Goal: Information Seeking & Learning: Learn about a topic

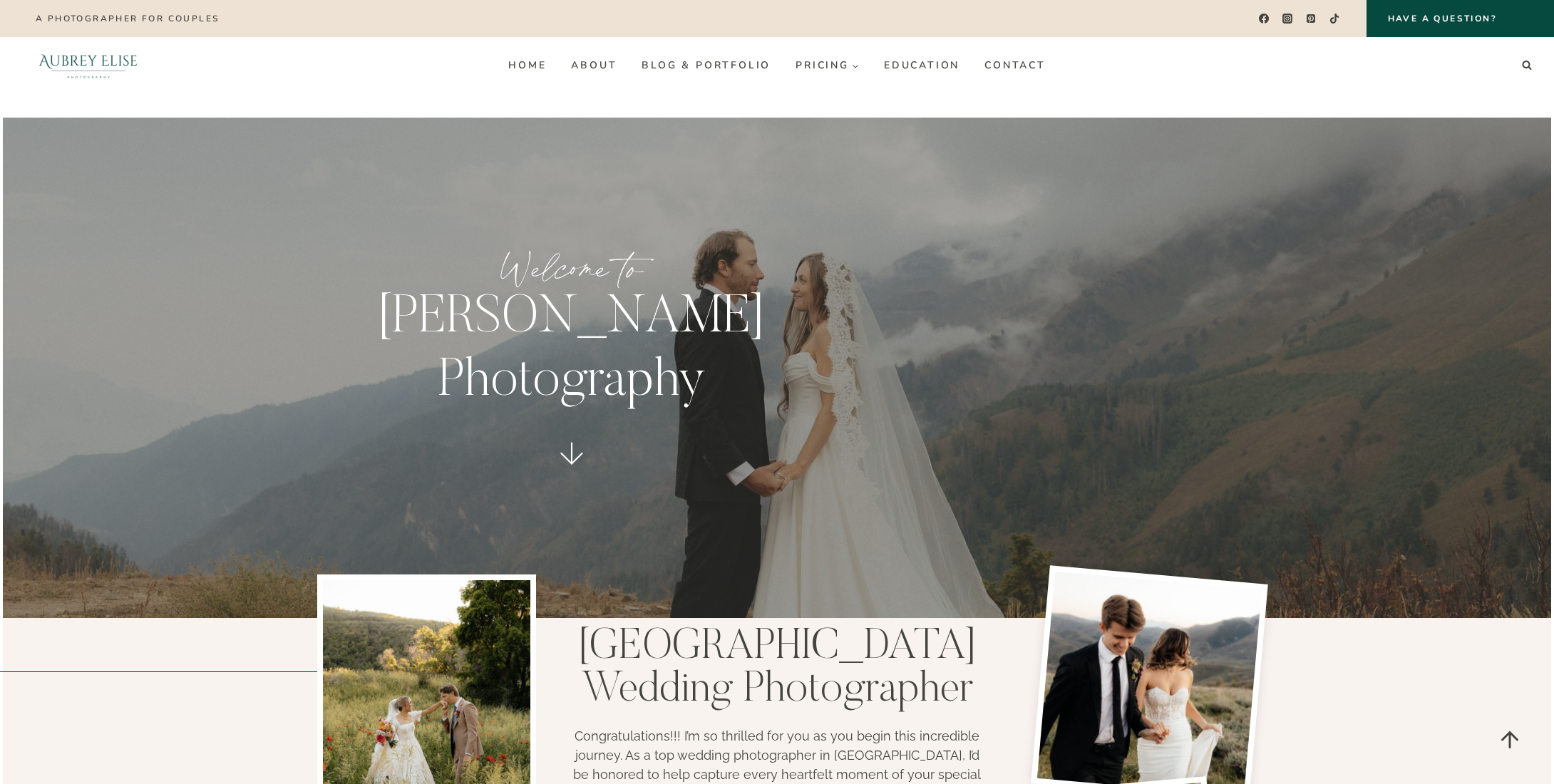
scroll to position [2921, 0]
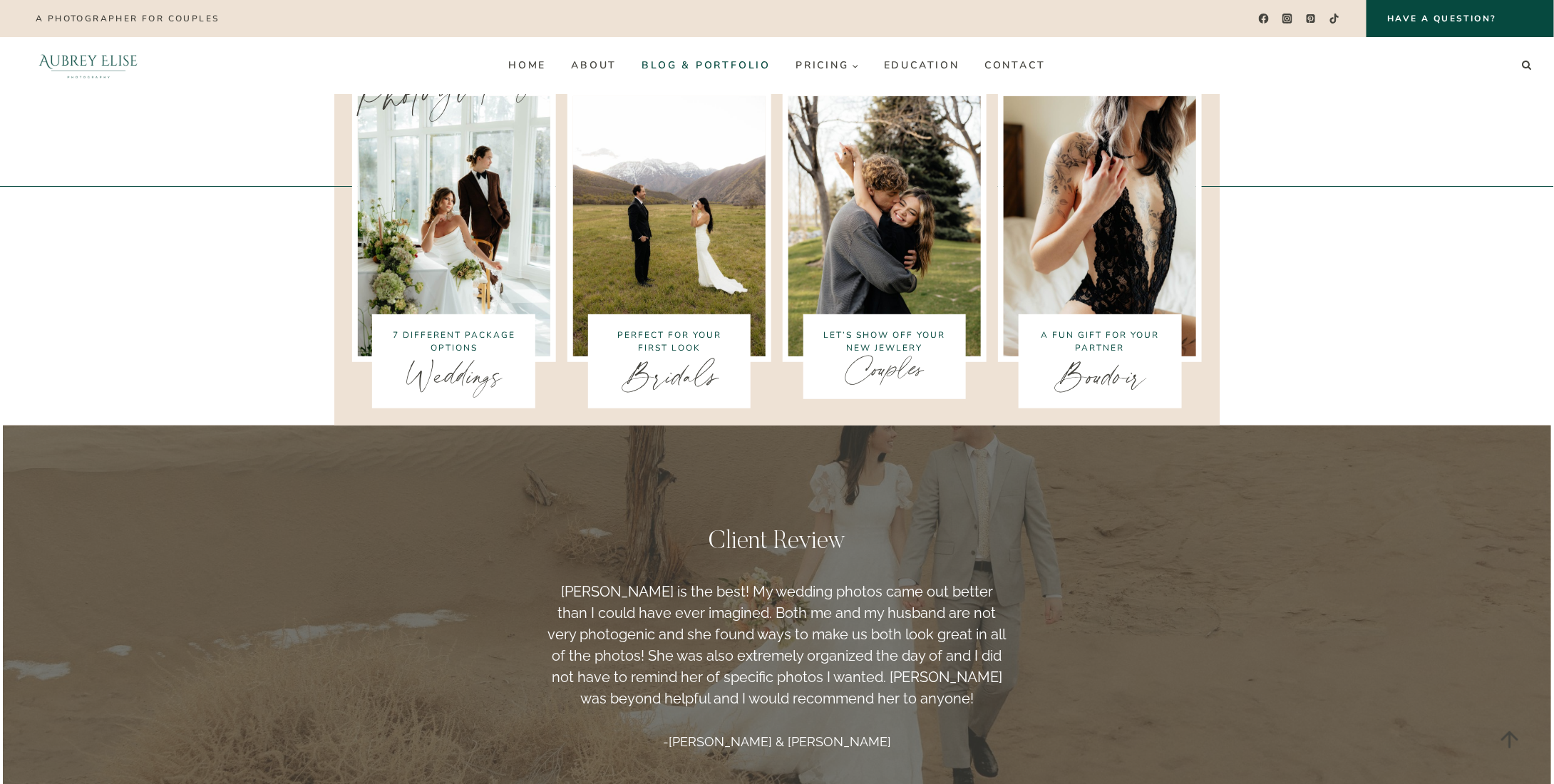
click at [734, 65] on link "Blog & Portfolio" at bounding box center [705, 65] width 154 height 23
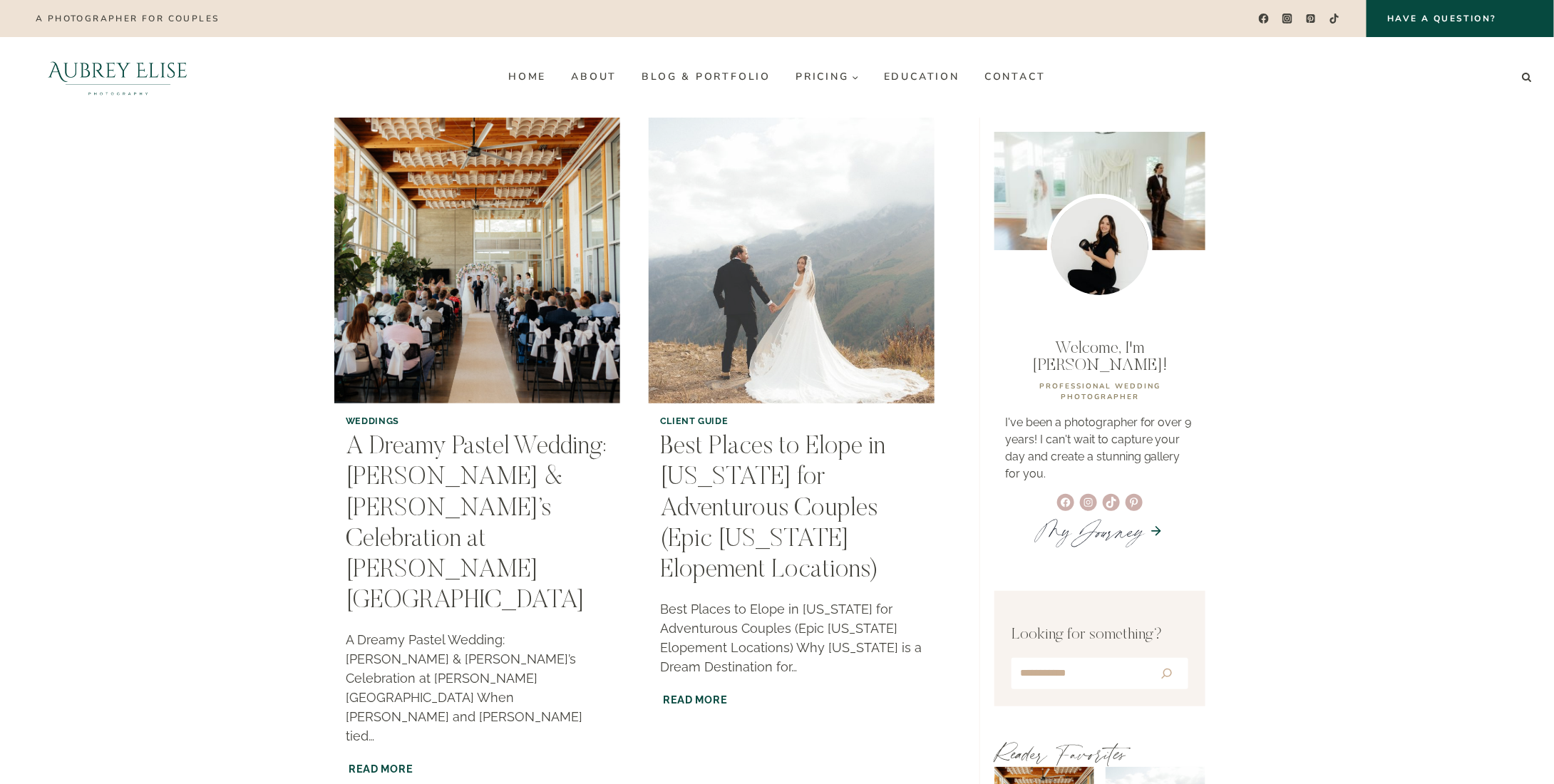
click at [808, 247] on img "Best Places to Elope in Utah for Adventurous Couples (Epic Utah Elopement Locat…" at bounding box center [791, 261] width 291 height 291
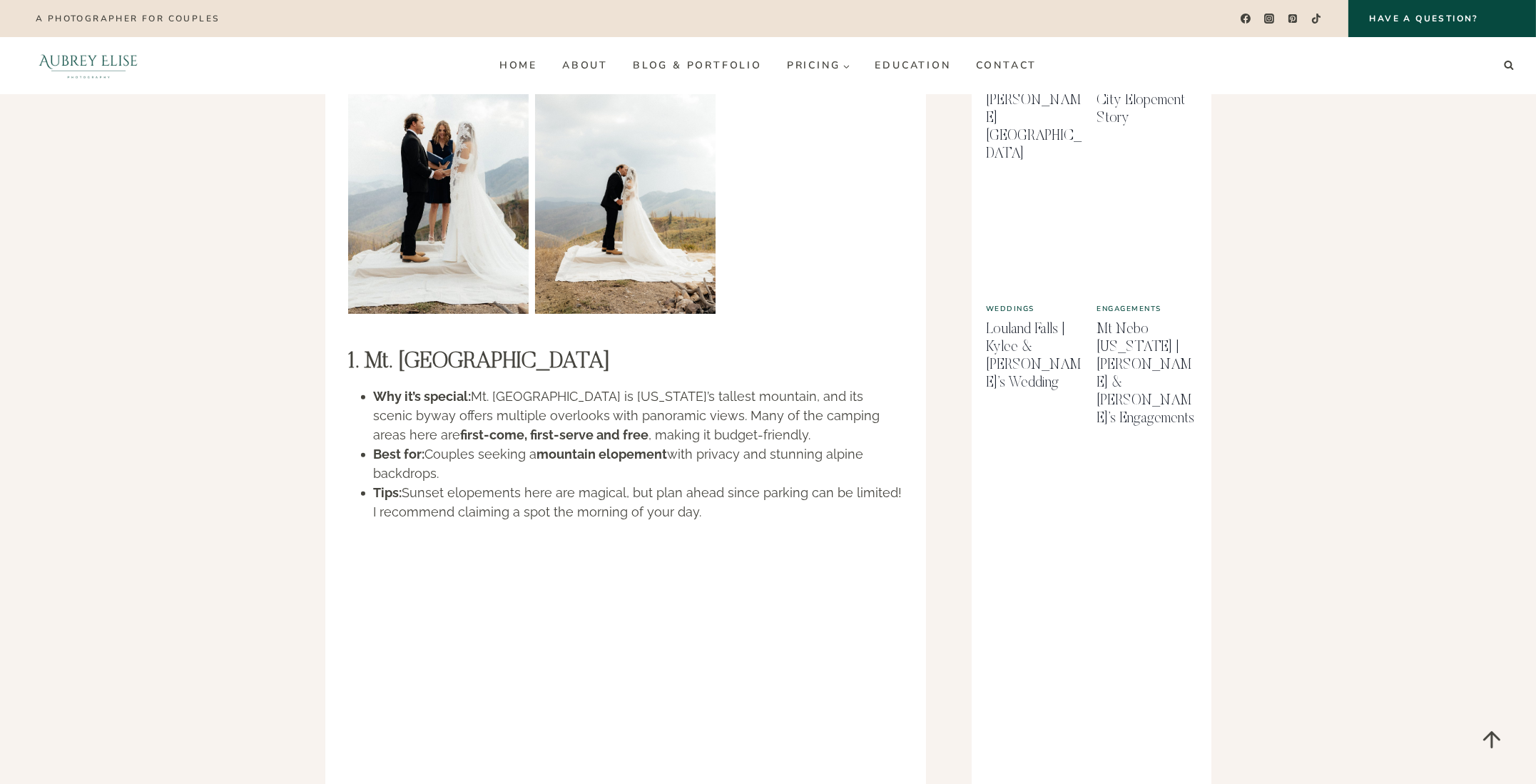
scroll to position [785, 0]
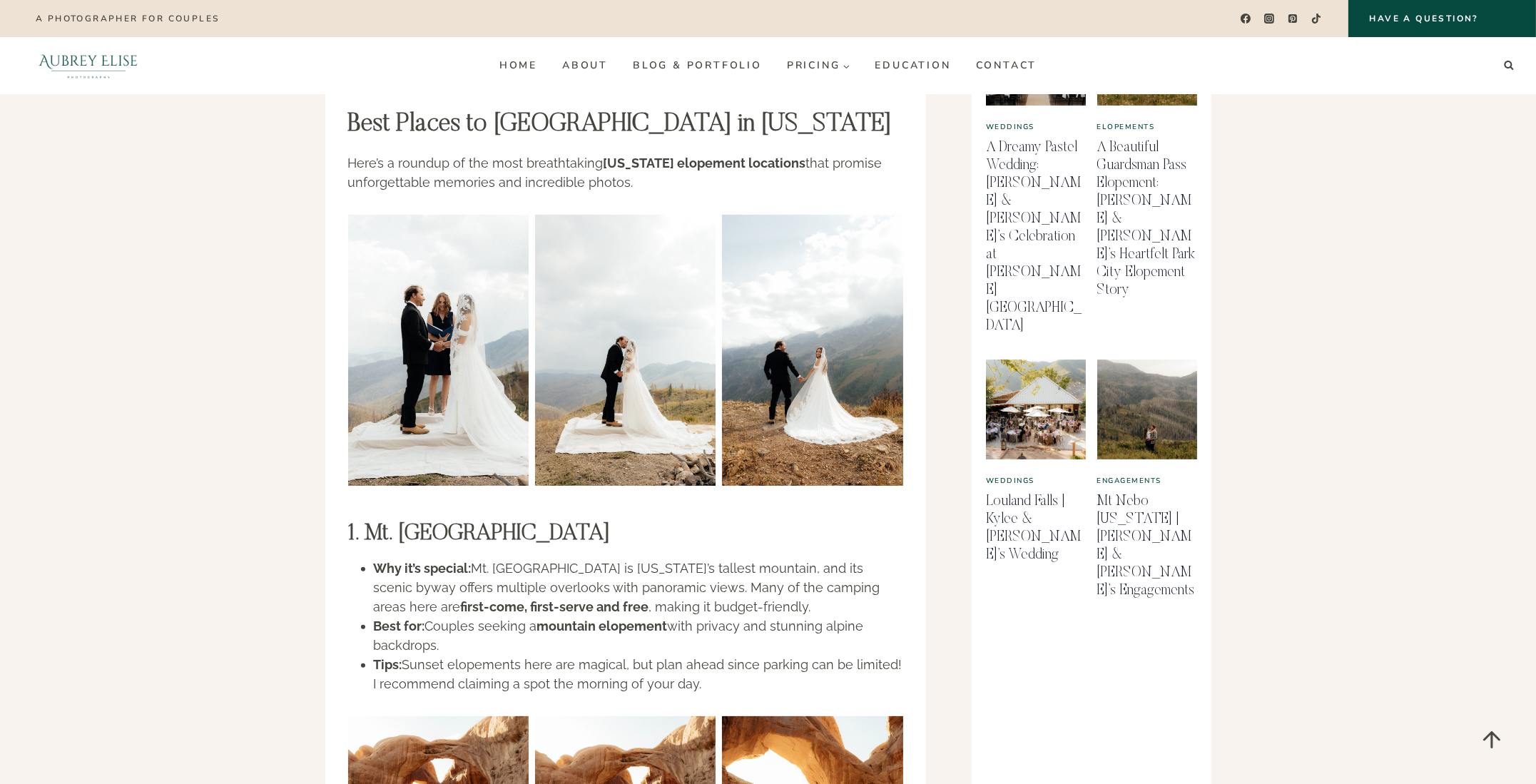
drag, startPoint x: 526, startPoint y: 68, endPoint x: 568, endPoint y: 41, distance: 49.9
click at [525, 68] on link "Home" at bounding box center [518, 65] width 63 height 23
